Goal: Task Accomplishment & Management: Manage account settings

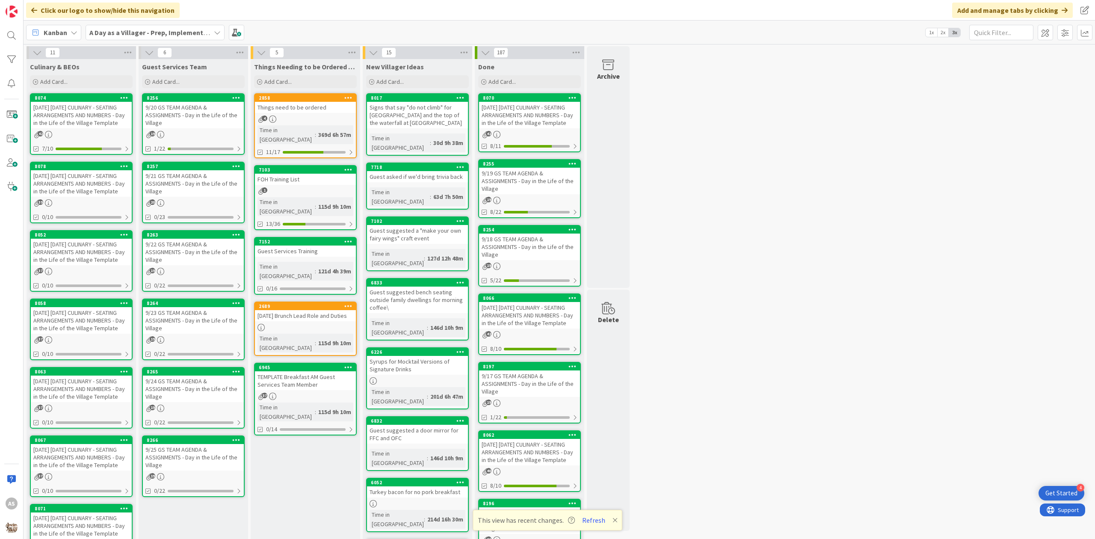
click at [106, 204] on link "8078 [DATE] [DATE] CULINARY - SEATING ARRANGEMENTS AND NUMBERS - Day in the Lif…" at bounding box center [81, 193] width 103 height 62
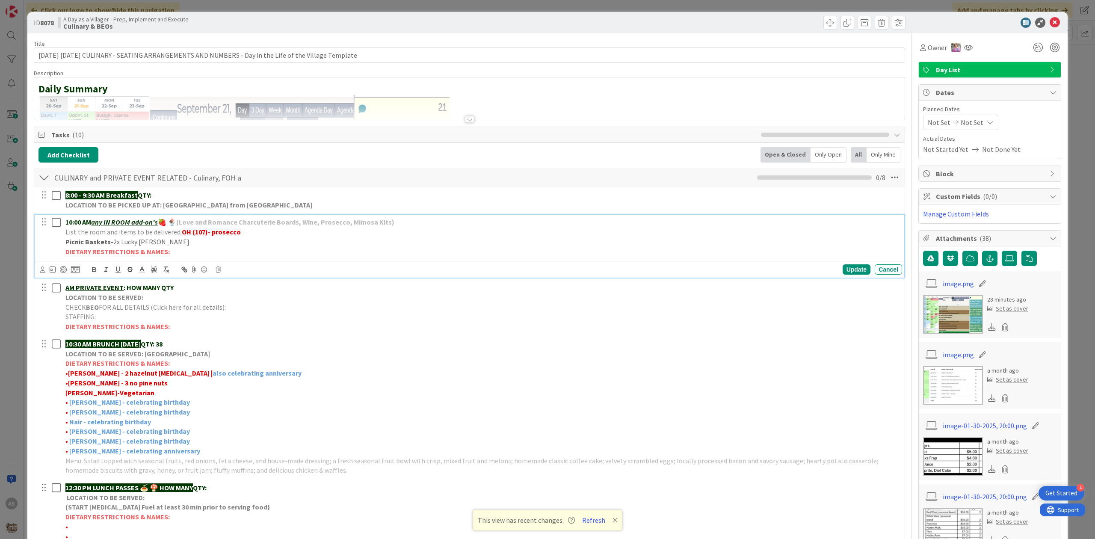
click at [182, 242] on p "Picnic Baskets- 2x Lucky [PERSON_NAME]" at bounding box center [481, 242] width 833 height 10
click at [844, 271] on div "Update" at bounding box center [857, 269] width 28 height 10
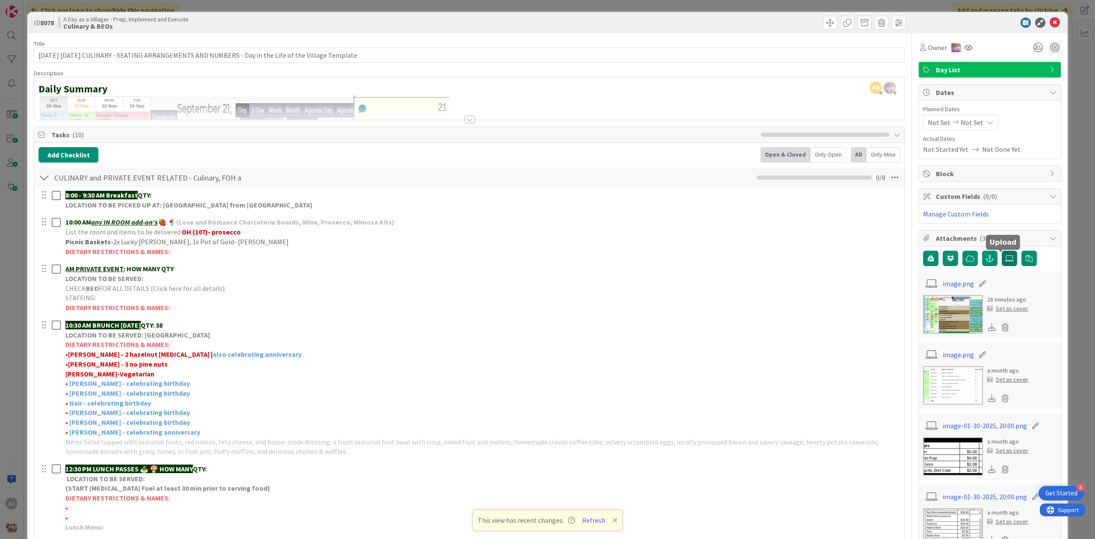
click at [1006, 255] on label at bounding box center [1009, 258] width 15 height 15
click at [1002, 251] on input "file" at bounding box center [1002, 251] width 0 height 0
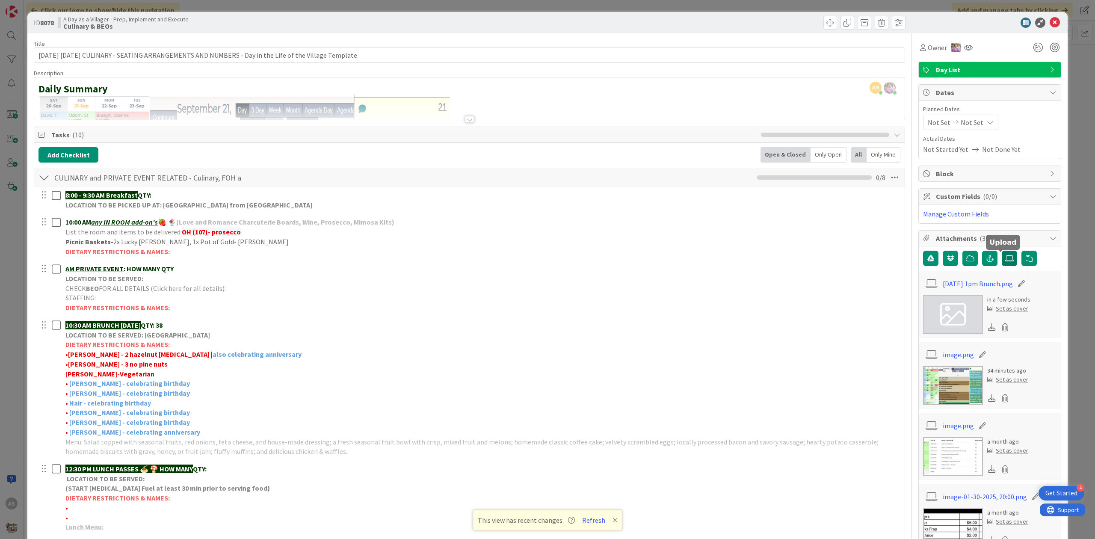
click at [1005, 262] on icon at bounding box center [1009, 258] width 9 height 7
click at [1002, 251] on input "file" at bounding box center [1002, 251] width 0 height 0
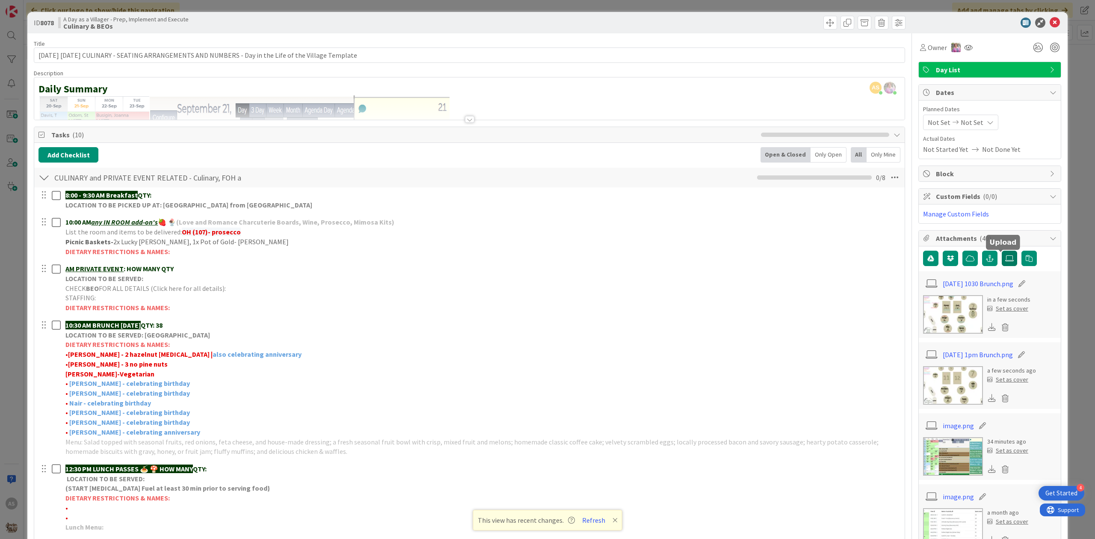
click at [1005, 257] on icon at bounding box center [1009, 258] width 9 height 7
click at [1002, 251] on input "file" at bounding box center [1002, 251] width 0 height 0
click at [1050, 23] on icon at bounding box center [1055, 23] width 10 height 10
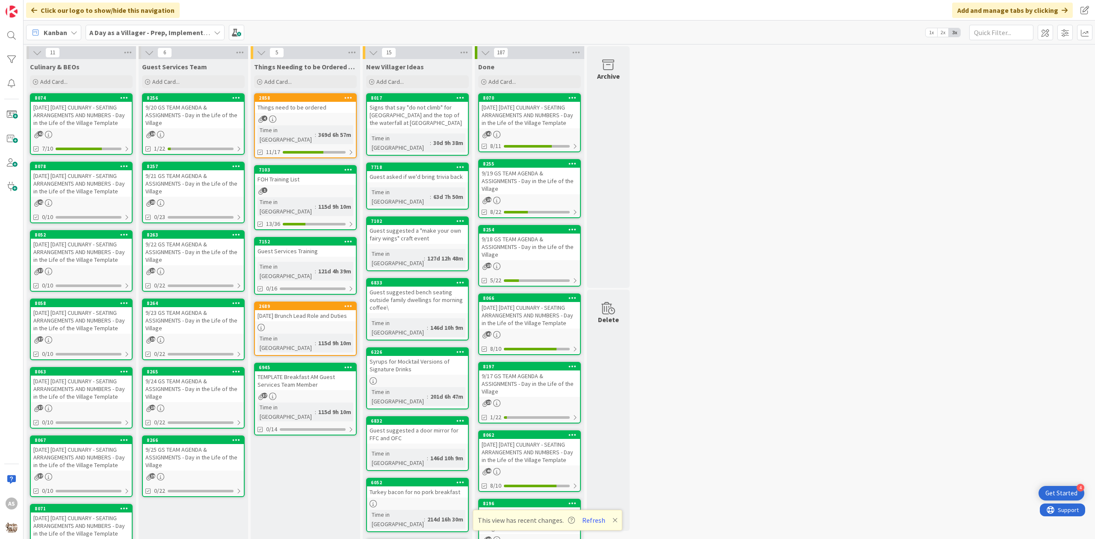
click at [194, 185] on div "9/21 GS TEAM AGENDA & ASSIGNMENTS - Day in the Life of the Village" at bounding box center [193, 183] width 101 height 27
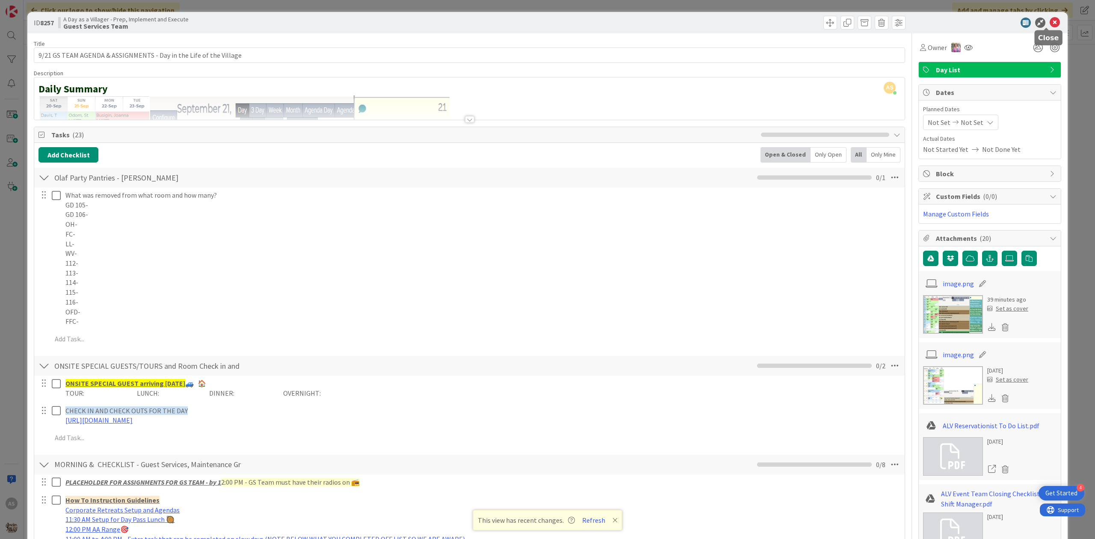
click at [1050, 19] on icon at bounding box center [1055, 23] width 10 height 10
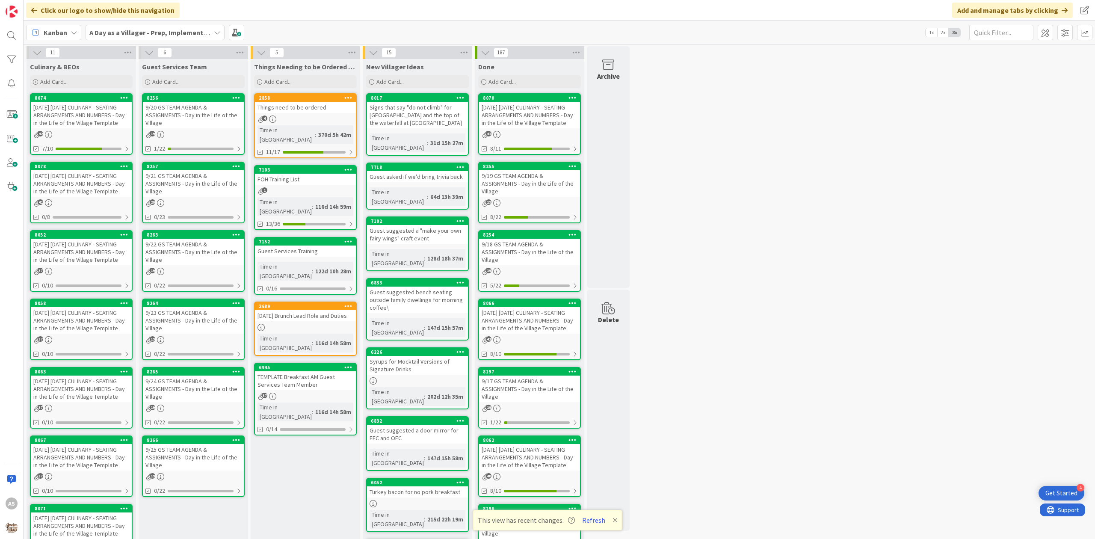
click at [69, 185] on div "[DATE] [DATE] CULINARY - SEATING ARRANGEMENTS AND NUMBERS - Day in the Life of …" at bounding box center [81, 183] width 101 height 27
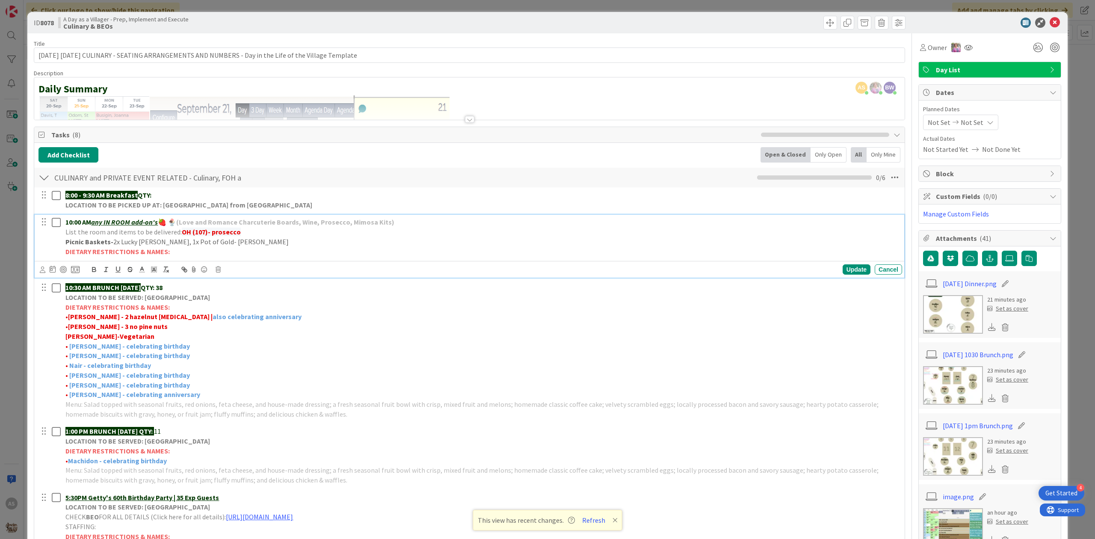
click at [246, 230] on p "List the room and items to be delivered: OH (107)- prosecco" at bounding box center [481, 232] width 833 height 10
click at [245, 231] on p "List the room and items to be delivered: OH (107)- prosecco" at bounding box center [481, 232] width 833 height 10
click at [881, 269] on div "Cancel" at bounding box center [888, 269] width 27 height 10
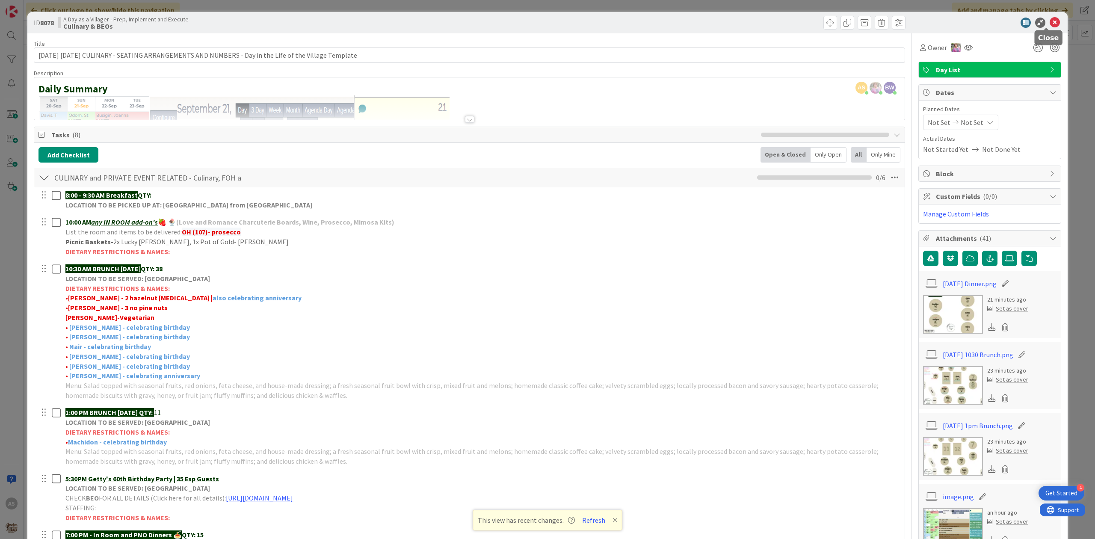
click at [1050, 24] on icon at bounding box center [1055, 23] width 10 height 10
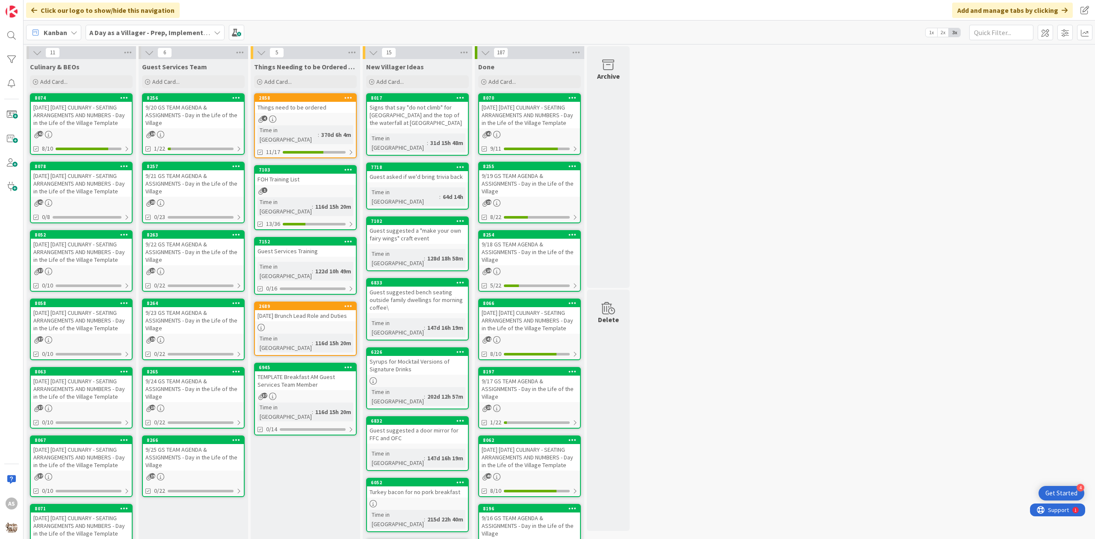
click at [185, 192] on div "9/21 GS TEAM AGENDA & ASSIGNMENTS - Day in the Life of the Village" at bounding box center [193, 183] width 101 height 27
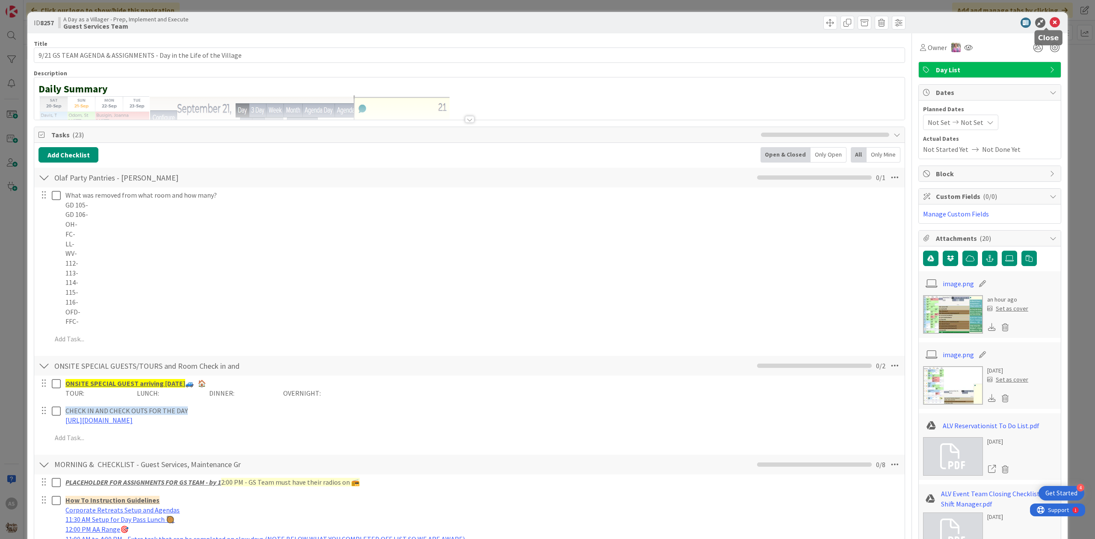
click at [1050, 24] on icon at bounding box center [1055, 23] width 10 height 10
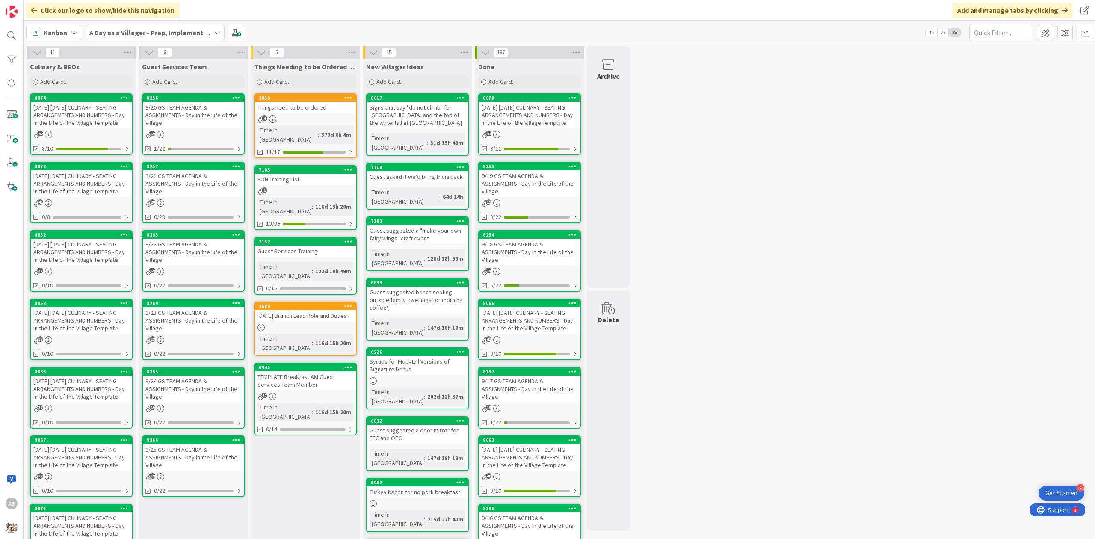
click at [73, 190] on div "[DATE] [DATE] CULINARY - SEATING ARRANGEMENTS AND NUMBERS - Day in the Life of …" at bounding box center [81, 183] width 101 height 27
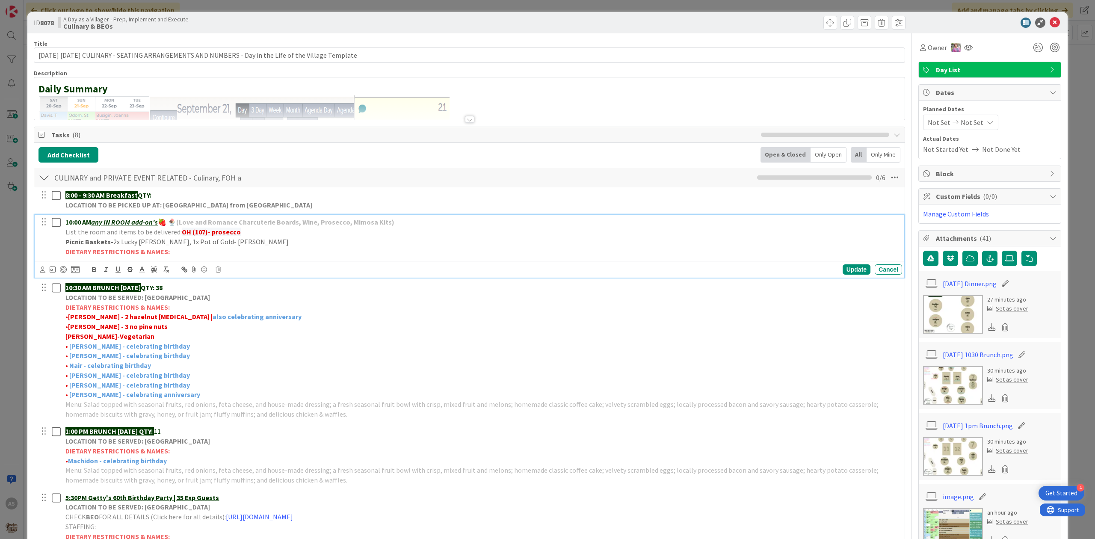
click at [241, 229] on p "List the room and items to be delivered: OH (107)- prosecco" at bounding box center [481, 232] width 833 height 10
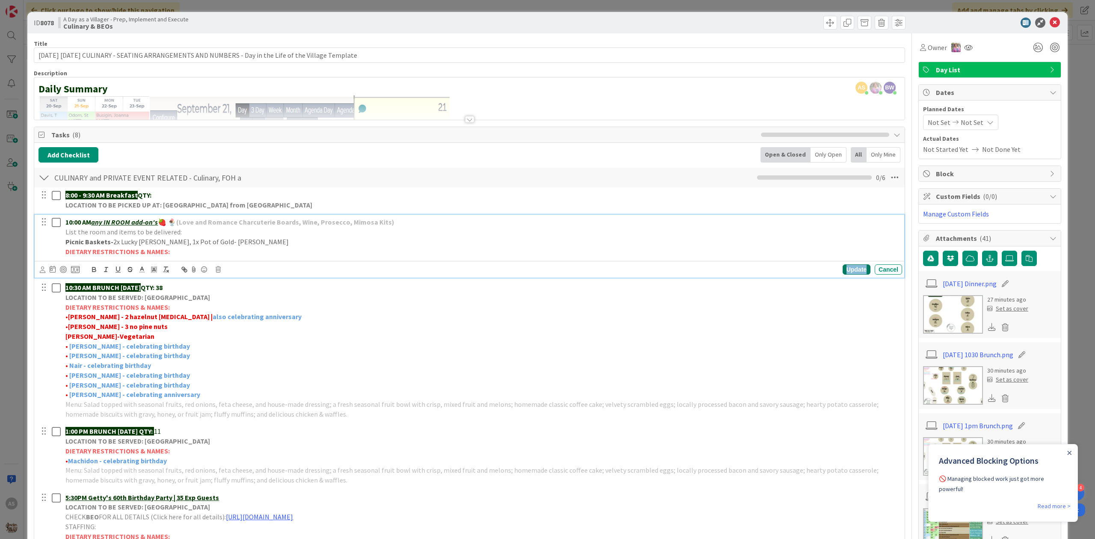
click at [843, 271] on div "Update" at bounding box center [857, 269] width 28 height 10
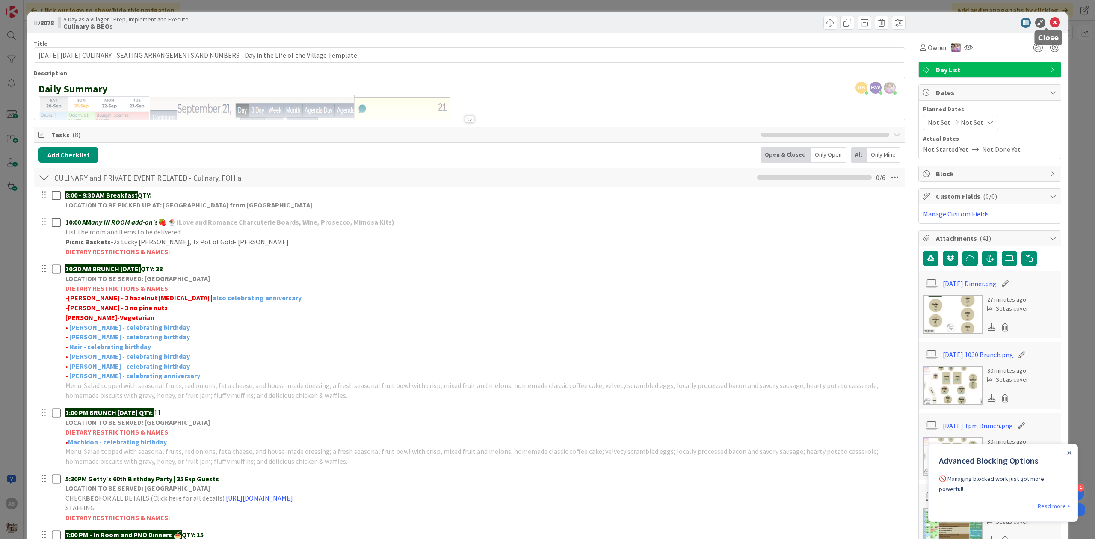
click at [1050, 24] on icon at bounding box center [1055, 23] width 10 height 10
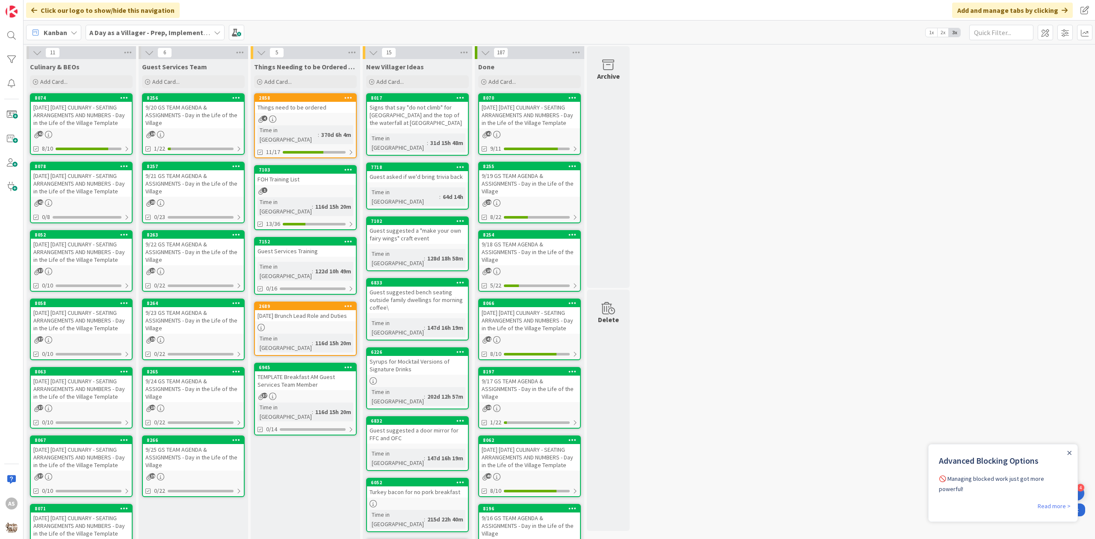
click at [180, 183] on div "9/21 GS TEAM AGENDA & ASSIGNMENTS - Day in the Life of the Village" at bounding box center [193, 183] width 101 height 27
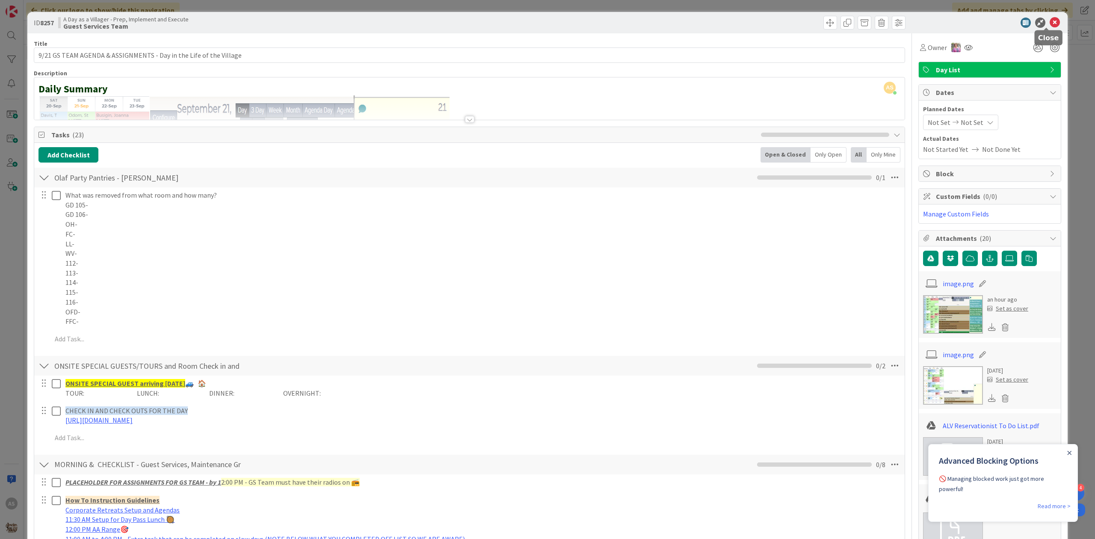
click at [1050, 23] on icon at bounding box center [1055, 23] width 10 height 10
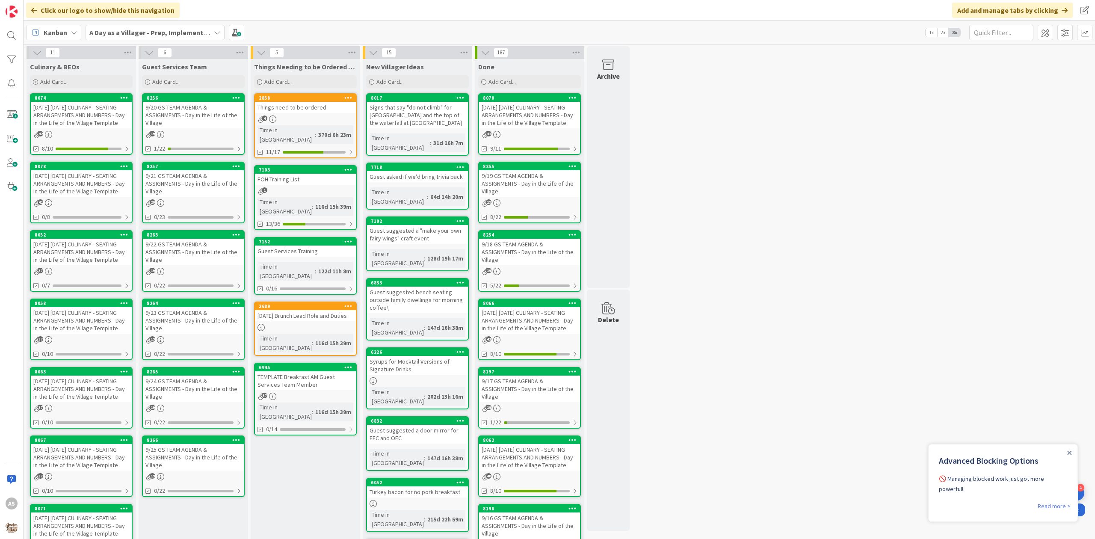
click at [298, 110] on div "Things need to be ordered" at bounding box center [305, 107] width 101 height 11
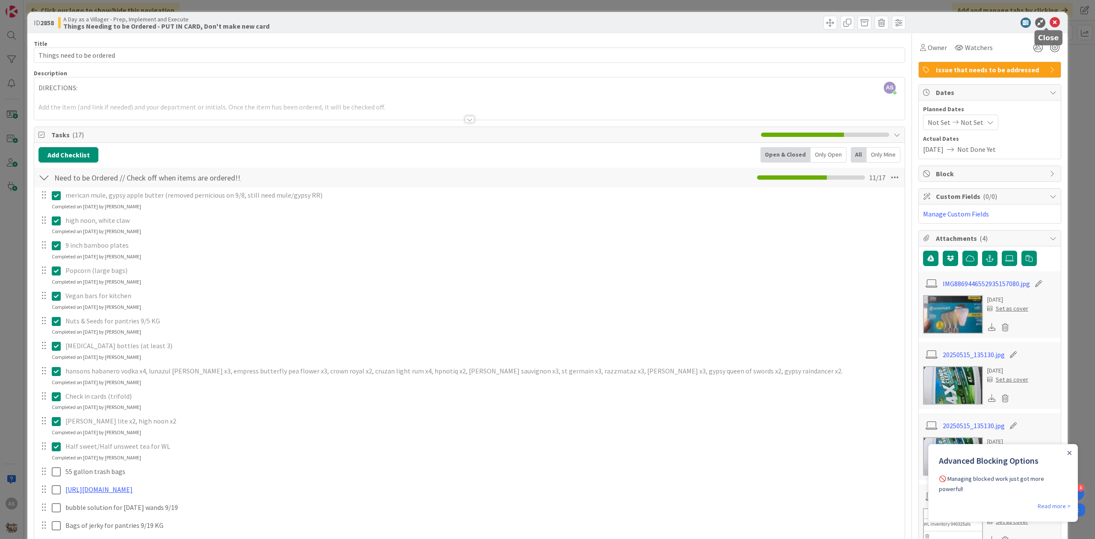
click at [1050, 26] on icon at bounding box center [1055, 23] width 10 height 10
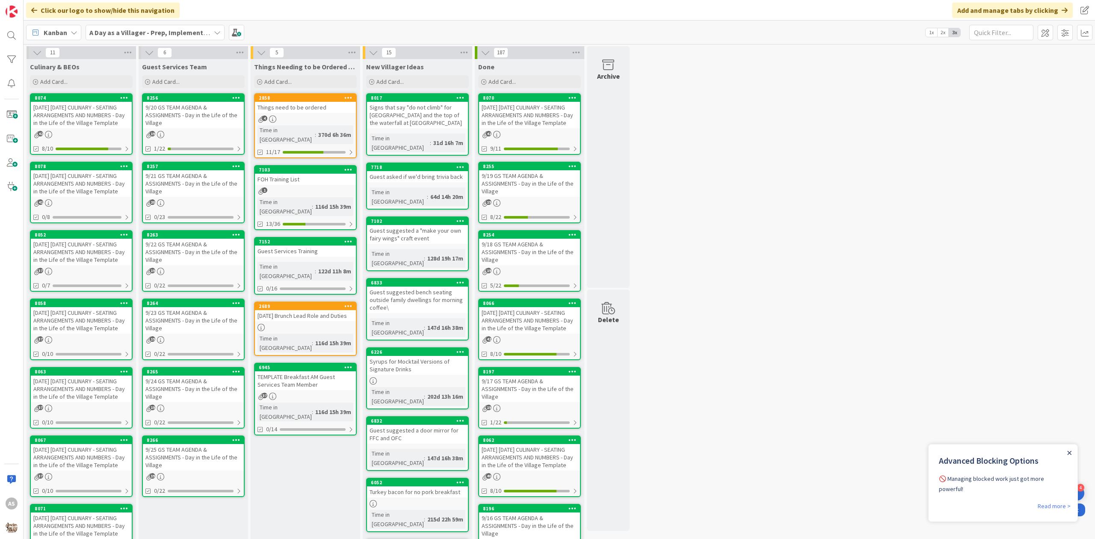
click at [1068, 452] on icon "Close Announcement" at bounding box center [1069, 453] width 4 height 4
